Goal: Transaction & Acquisition: Purchase product/service

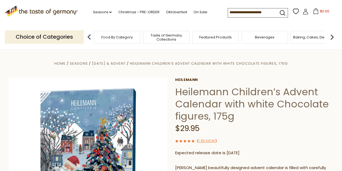
drag, startPoint x: 344, startPoint y: 14, endPoint x: 346, endPoint y: -24, distance: 37.9
click at [244, 13] on input at bounding box center [251, 12] width 46 height 8
click at [244, 13] on input "*" at bounding box center [251, 12] width 46 height 8
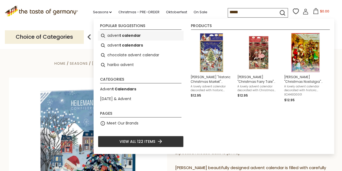
click at [137, 34] on b "t calendar" at bounding box center [130, 35] width 22 height 6
type input "**********"
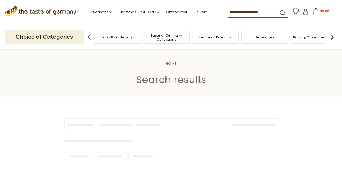
type input "**********"
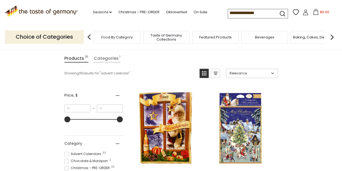
scroll to position [65, 0]
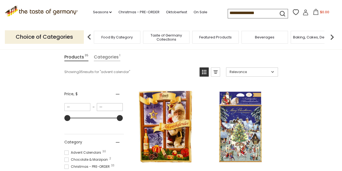
click at [110, 103] on input "**" at bounding box center [110, 107] width 26 height 8
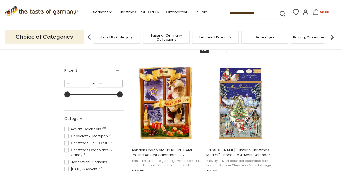
scroll to position [90, 0]
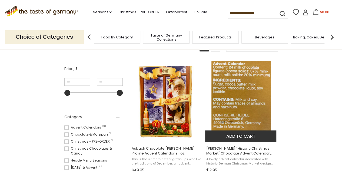
click at [241, 104] on img at bounding box center [240, 101] width 59 height 81
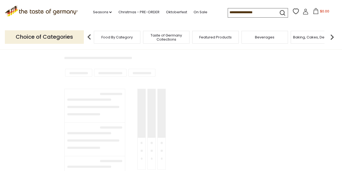
type input "**********"
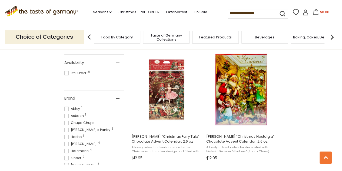
scroll to position [225, 0]
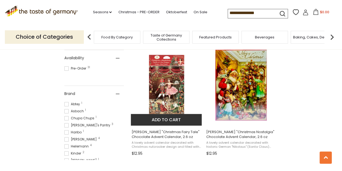
click at [161, 86] on img at bounding box center [167, 85] width 72 height 72
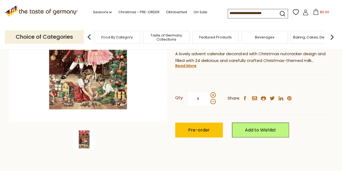
scroll to position [115, 0]
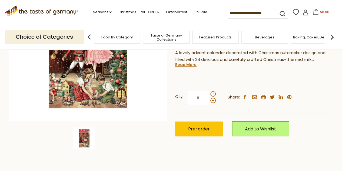
drag, startPoint x: 344, startPoint y: 14, endPoint x: 345, endPoint y: 34, distance: 19.5
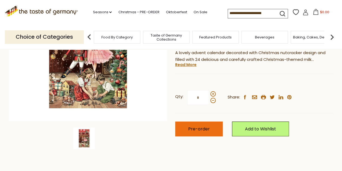
click at [203, 129] on span "Pre-order" at bounding box center [199, 129] width 22 height 6
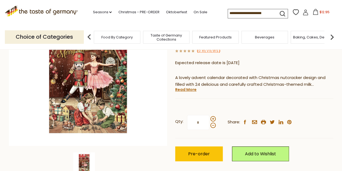
scroll to position [94, 0]
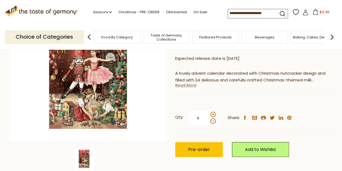
click at [185, 85] on link "Read More" at bounding box center [185, 84] width 21 height 5
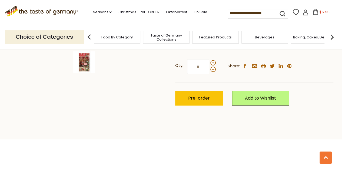
scroll to position [0, 0]
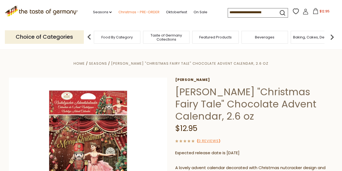
click at [141, 11] on link "Christmas - PRE-ORDER" at bounding box center [138, 12] width 41 height 6
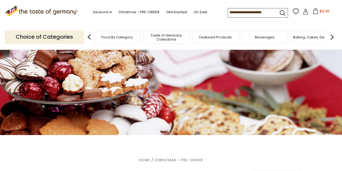
drag, startPoint x: 344, startPoint y: 11, endPoint x: 345, endPoint y: 20, distance: 8.7
click at [249, 13] on input at bounding box center [251, 12] width 46 height 8
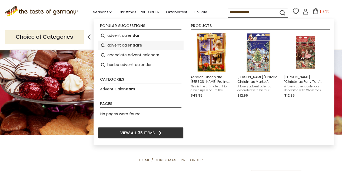
click at [129, 47] on li "advent calen dars" at bounding box center [141, 46] width 86 height 10
type input "**********"
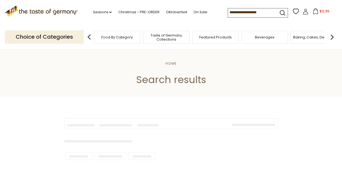
type input "**********"
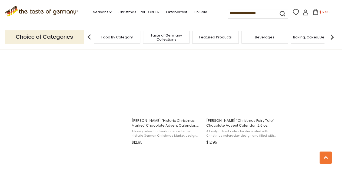
scroll to position [469, 0]
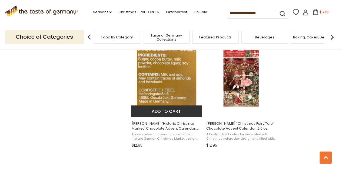
click at [176, 92] on img at bounding box center [166, 76] width 59 height 81
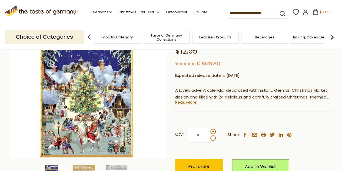
scroll to position [81, 0]
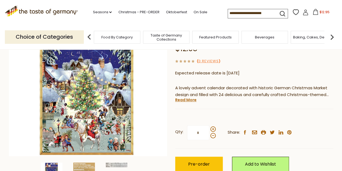
drag, startPoint x: 344, startPoint y: 25, endPoint x: 346, endPoint y: 39, distance: 14.2
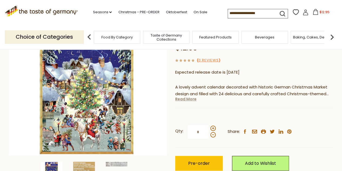
click at [188, 100] on link "Read More" at bounding box center [185, 98] width 21 height 5
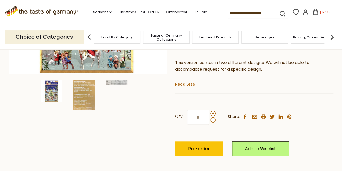
scroll to position [175, 0]
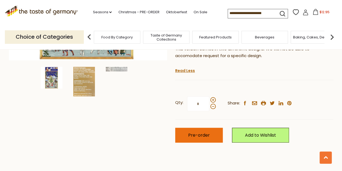
click at [194, 129] on button "Pre-order" at bounding box center [199, 135] width 48 height 15
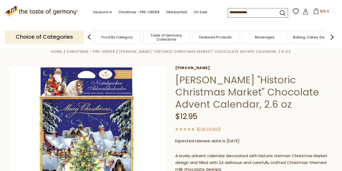
scroll to position [0, 0]
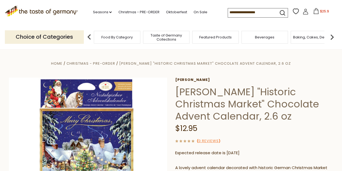
click at [315, 11] on icon at bounding box center [316, 11] width 6 height 6
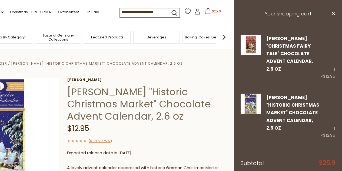
scroll to position [9, 0]
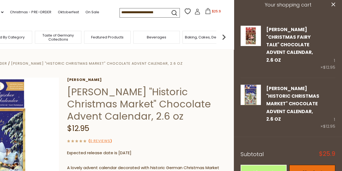
click at [312, 165] on link "Checkout" at bounding box center [312, 172] width 46 height 15
